Goal: Task Accomplishment & Management: Use online tool/utility

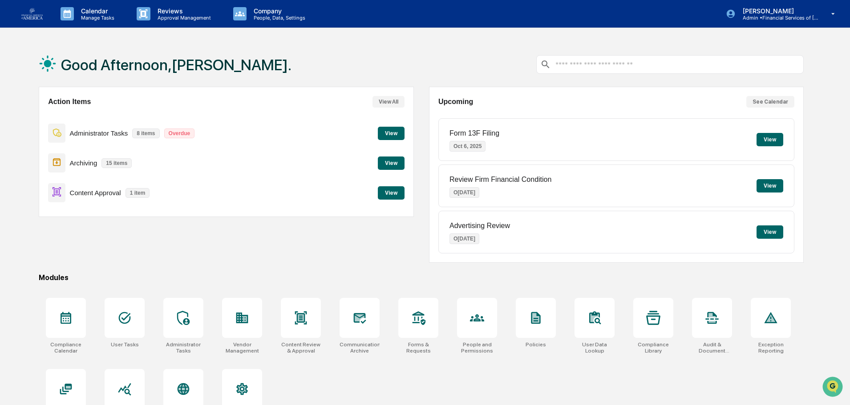
click at [384, 191] on button "View" at bounding box center [391, 192] width 27 height 13
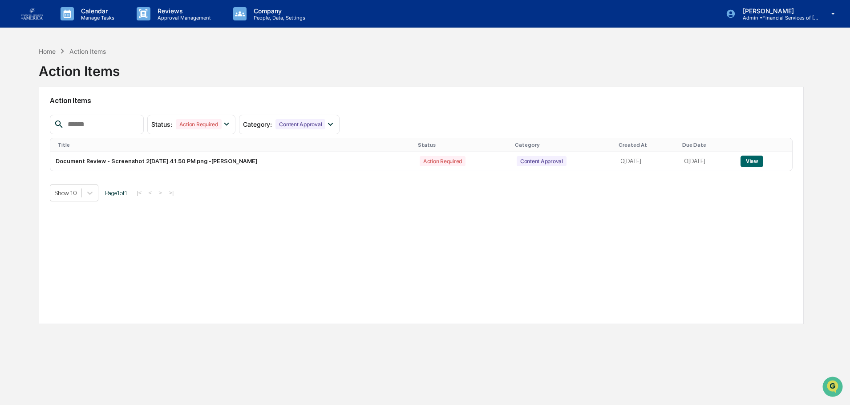
click at [752, 161] on button "View" at bounding box center [751, 162] width 23 height 12
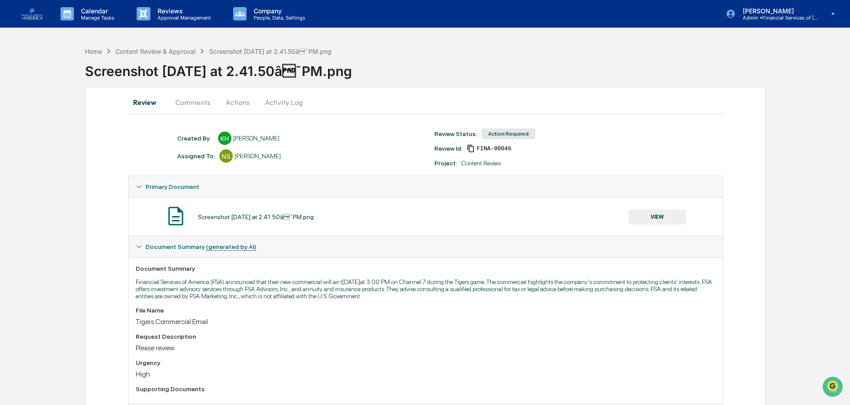
click at [642, 214] on button "VIEW" at bounding box center [657, 217] width 58 height 15
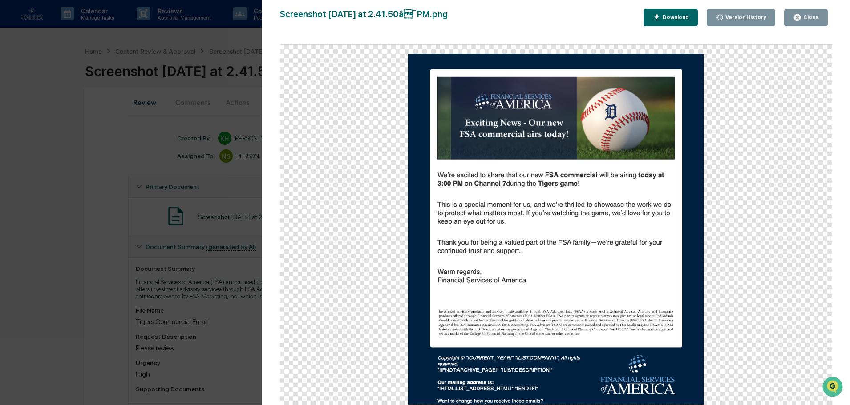
click at [809, 20] on div "Close" at bounding box center [809, 17] width 17 height 6
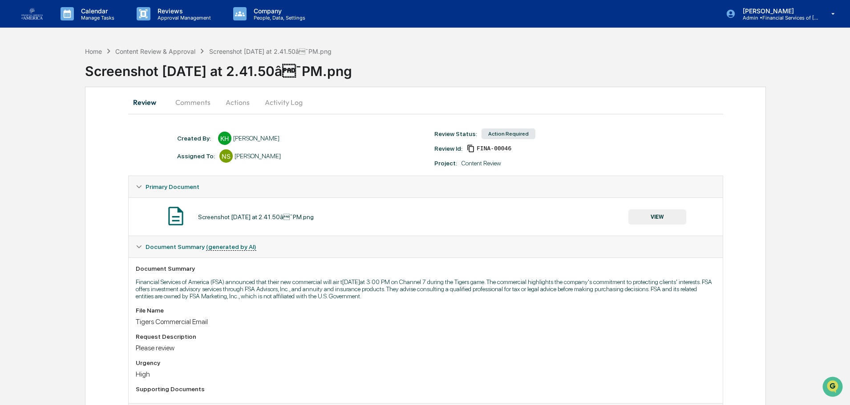
click at [243, 101] on button "Actions" at bounding box center [238, 102] width 40 height 21
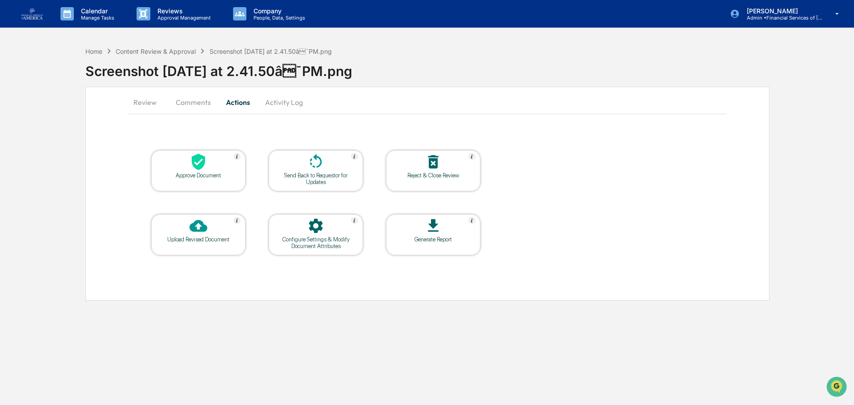
click at [222, 163] on div at bounding box center [198, 162] width 89 height 19
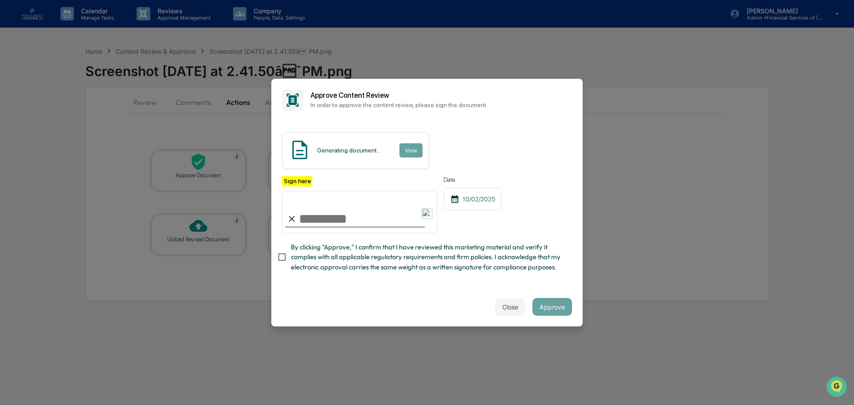
click at [354, 209] on input "Sign here" at bounding box center [359, 212] width 155 height 43
click at [450, 262] on span "By clicking "Approve," I confirm that I have reviewed this marketing material a…" at bounding box center [428, 258] width 274 height 30
click at [374, 209] on input "Sign here" at bounding box center [359, 212] width 155 height 43
type input "**********"
click at [408, 277] on div "**********" at bounding box center [427, 226] width 290 height 101
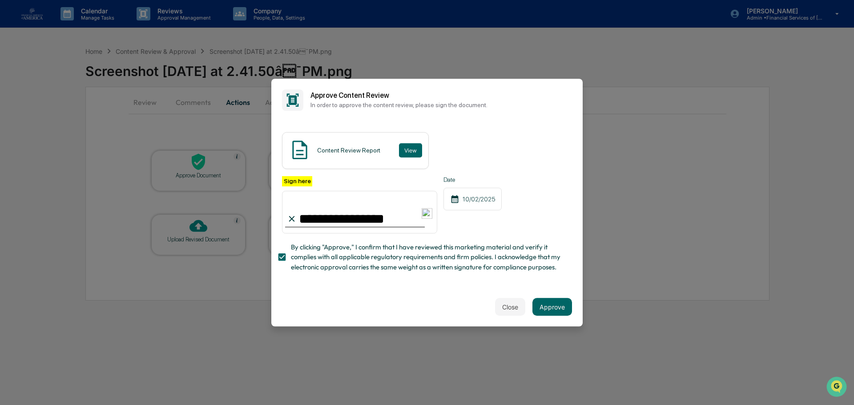
click at [546, 306] on button "Approve" at bounding box center [553, 307] width 40 height 18
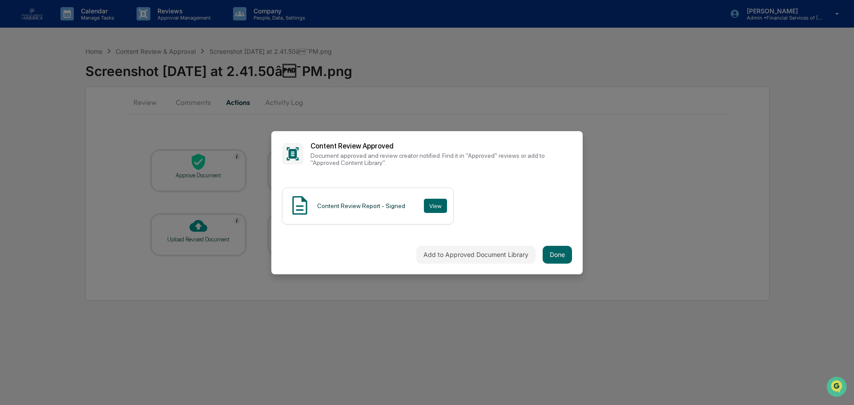
click at [553, 246] on button "Done" at bounding box center [557, 255] width 29 height 18
